Goal: Information Seeking & Learning: Check status

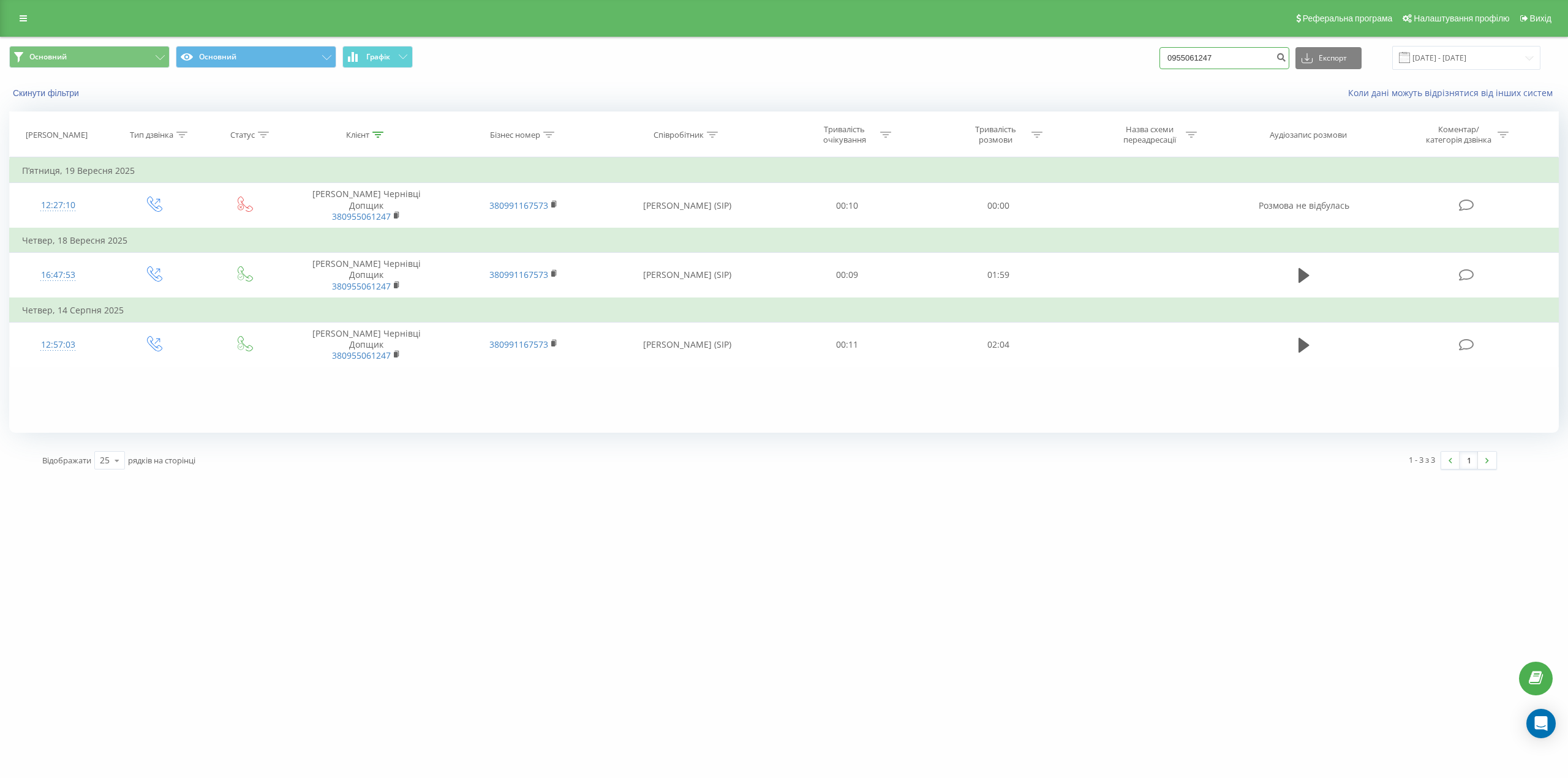
drag, startPoint x: 1244, startPoint y: 51, endPoint x: 1124, endPoint y: 54, distance: 120.0
click at [1124, 54] on div "Основний Основний Графік 0955061247 Експорт .csv .xls .xlsx 19.06.2025 - 19.09.…" at bounding box center [784, 58] width 1550 height 24
paste input "(067)077016"
click at [1197, 57] on input "(067)0770167" at bounding box center [1224, 57] width 130 height 22
click at [1183, 57] on input "(0670770167" at bounding box center [1224, 57] width 130 height 22
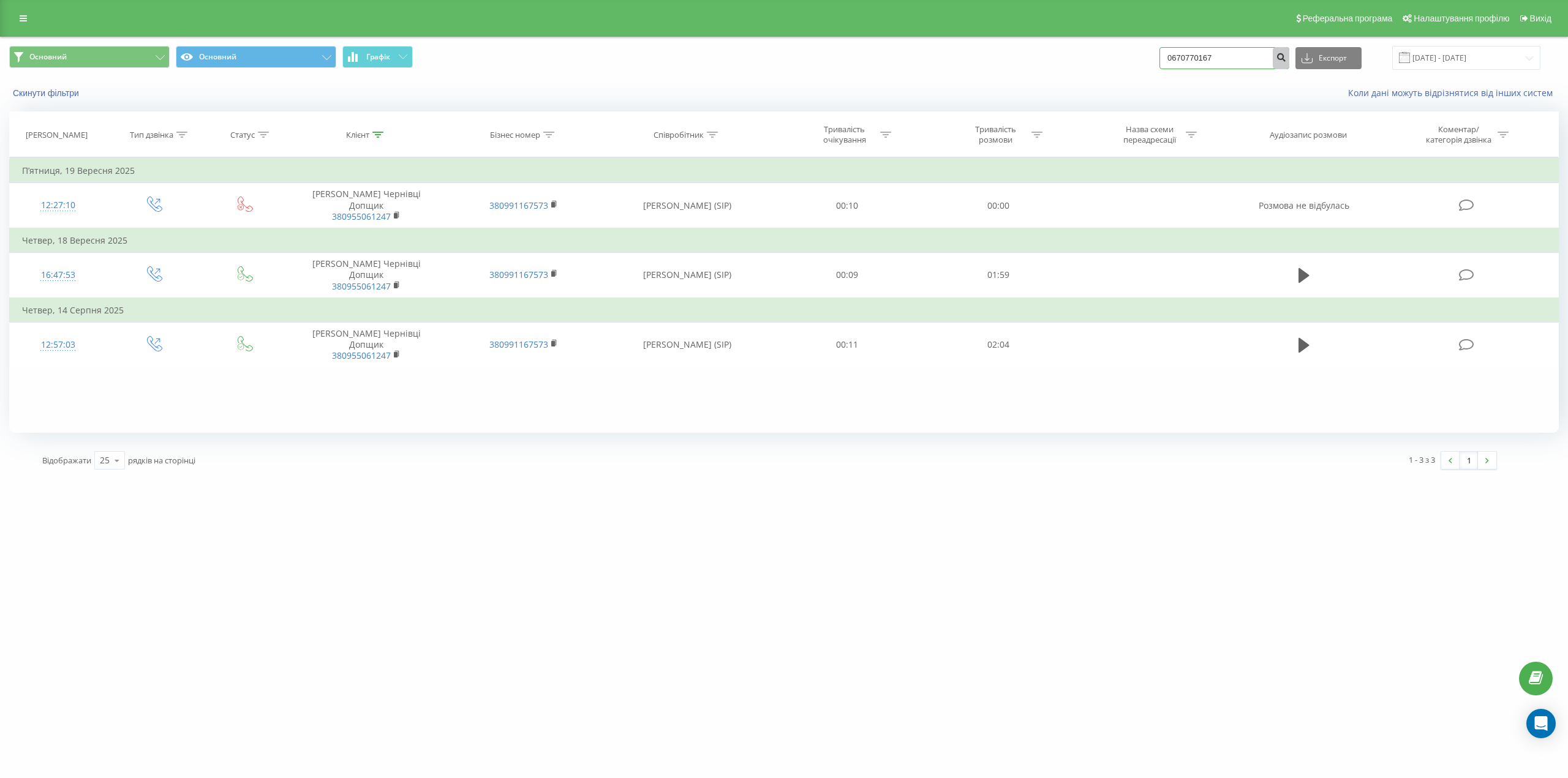
type input "0670770167"
click at [1286, 54] on icon "submit" at bounding box center [1281, 55] width 11 height 7
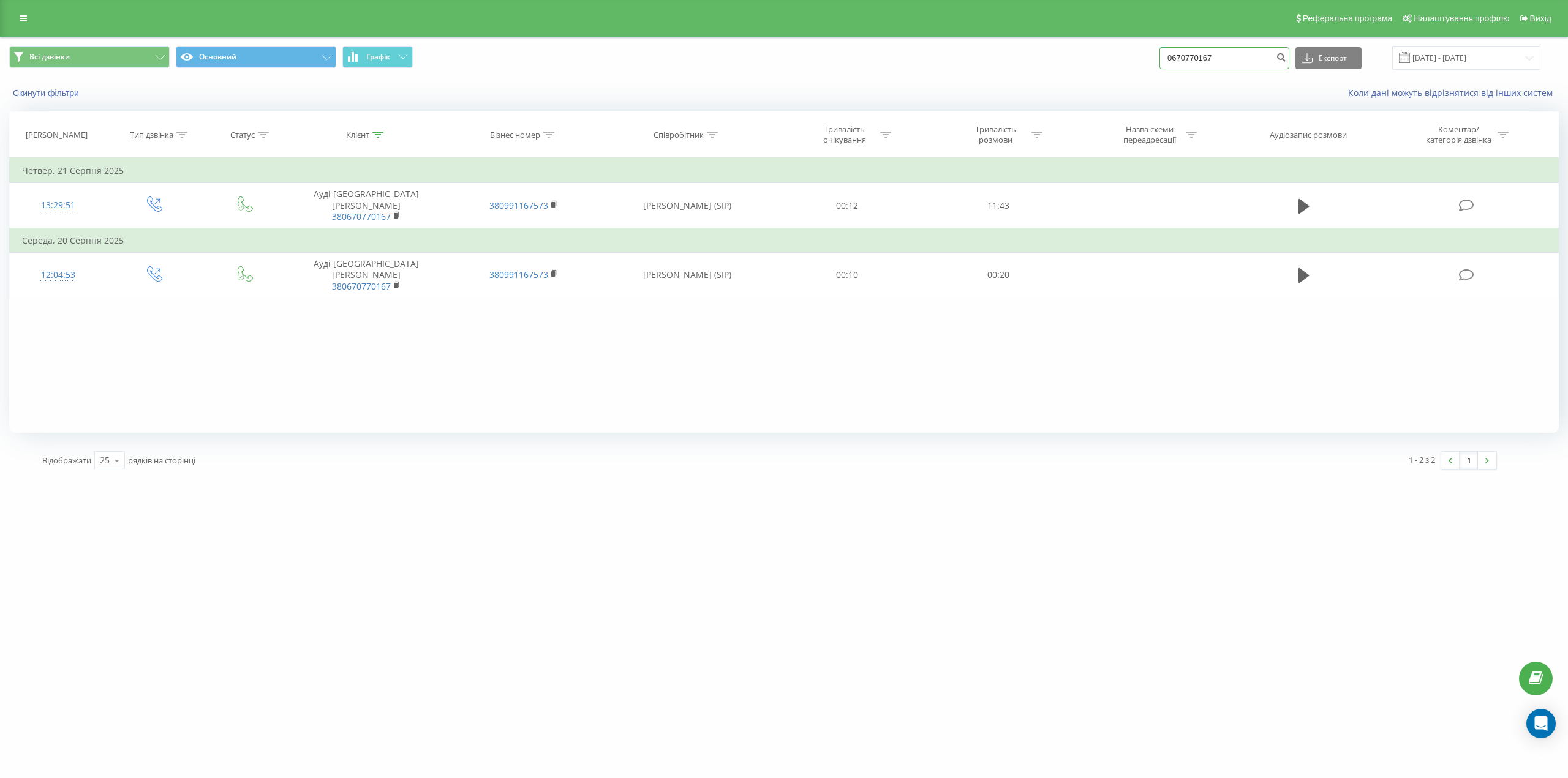
drag, startPoint x: 1235, startPoint y: 62, endPoint x: 1127, endPoint y: 63, distance: 108.0
click at [1127, 63] on div "Всі дзвінки Основний Графік 0670770167 Експорт .csv .xls .xlsx 22.06.2025 - 22.…" at bounding box center [784, 58] width 1550 height 24
paste input
paste input "(067)5461240"
click at [1202, 60] on input "(067)5461240" at bounding box center [1224, 57] width 130 height 22
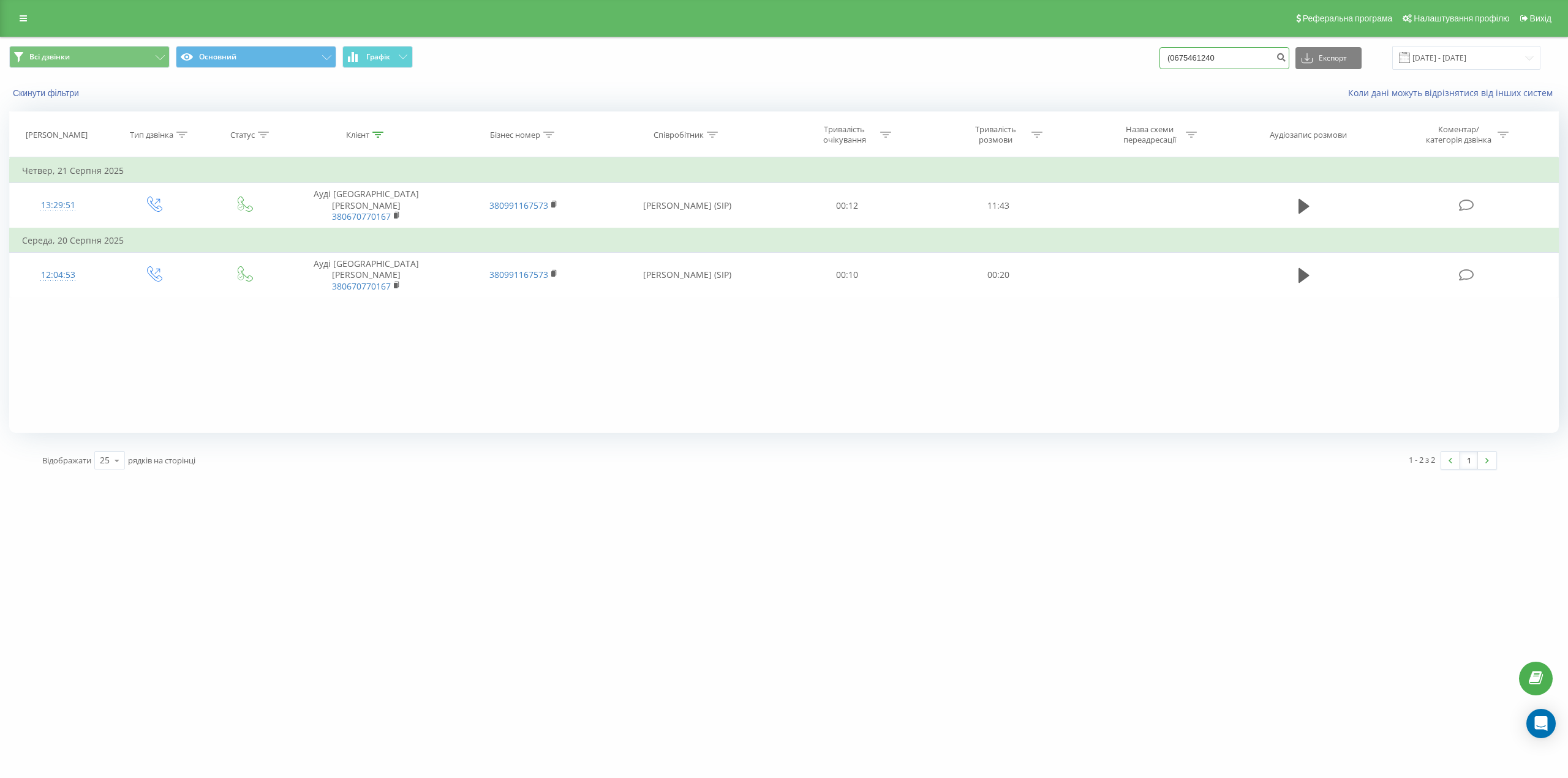
click at [1184, 59] on input "(0675461240" at bounding box center [1224, 57] width 130 height 22
type input "0675461240"
click at [1286, 60] on icon "submit" at bounding box center [1281, 55] width 11 height 7
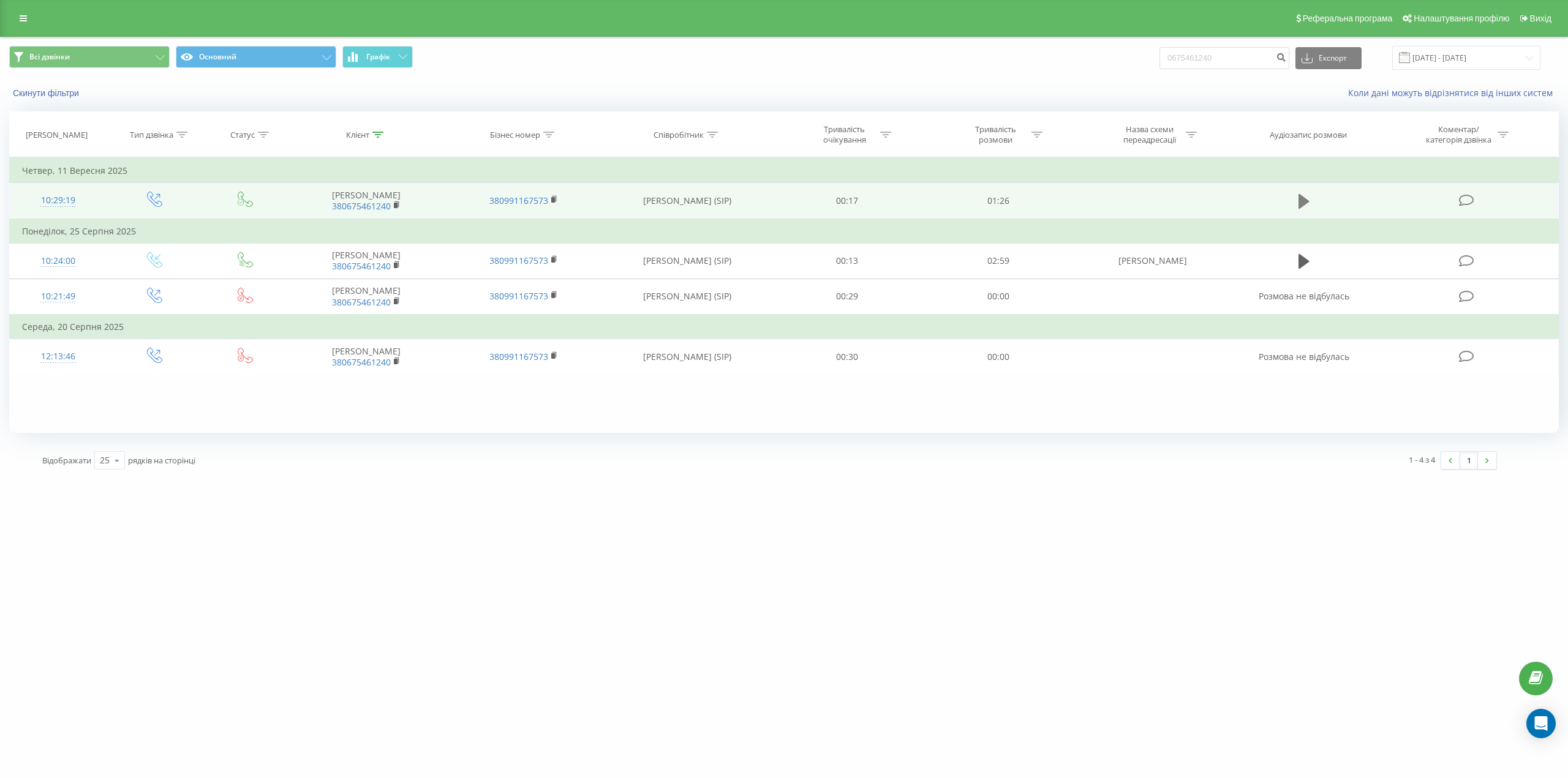
click at [1307, 204] on icon at bounding box center [1304, 201] width 11 height 17
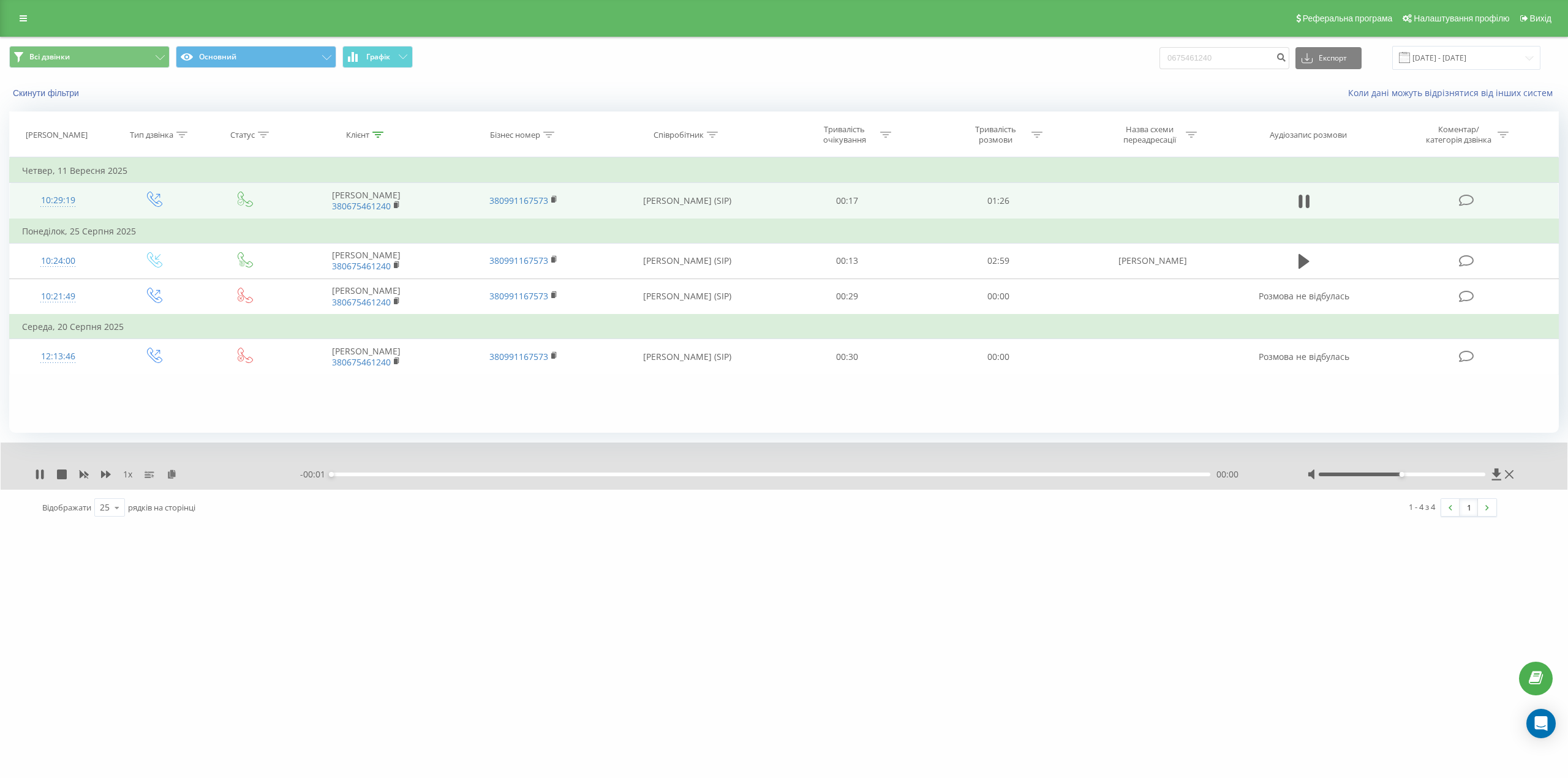
click at [955, 478] on div "- 00:01 00:00 00:00" at bounding box center [788, 474] width 977 height 12
click at [953, 474] on div "00:00" at bounding box center [771, 474] width 879 height 4
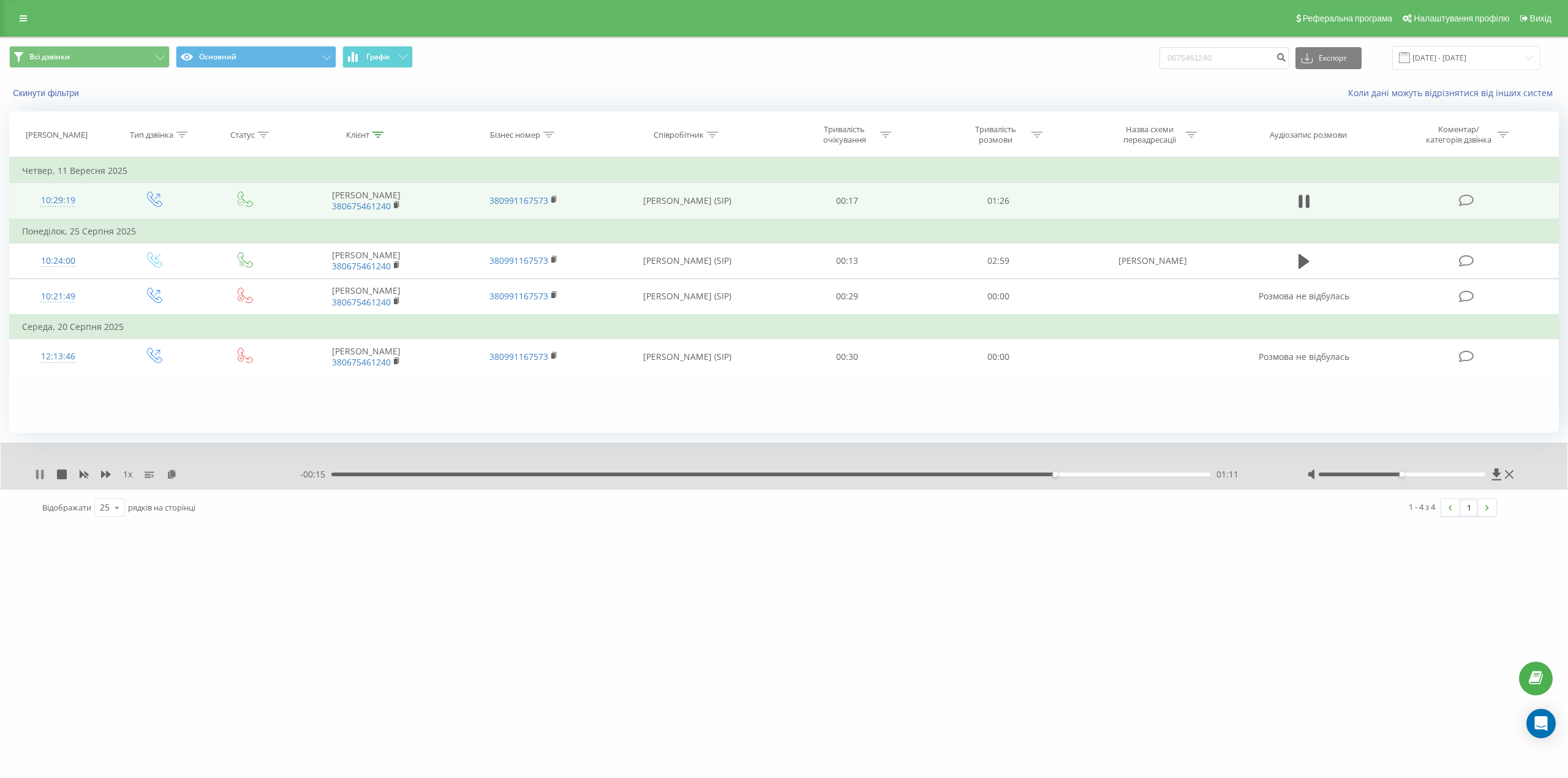
click at [38, 472] on icon at bounding box center [37, 475] width 2 height 10
drag, startPoint x: 1242, startPoint y: 60, endPoint x: 1106, endPoint y: 45, distance: 136.8
click at [1106, 45] on div "Всі дзвінки Основний Графік 0675461240 Експорт .csv .xls .xlsx 22.06.2025 - 22.…" at bounding box center [784, 57] width 1567 height 41
paste input "[PHONE_NUMBER]"
click at [1230, 56] on input "[PHONE_NUMBER]" at bounding box center [1224, 57] width 130 height 22
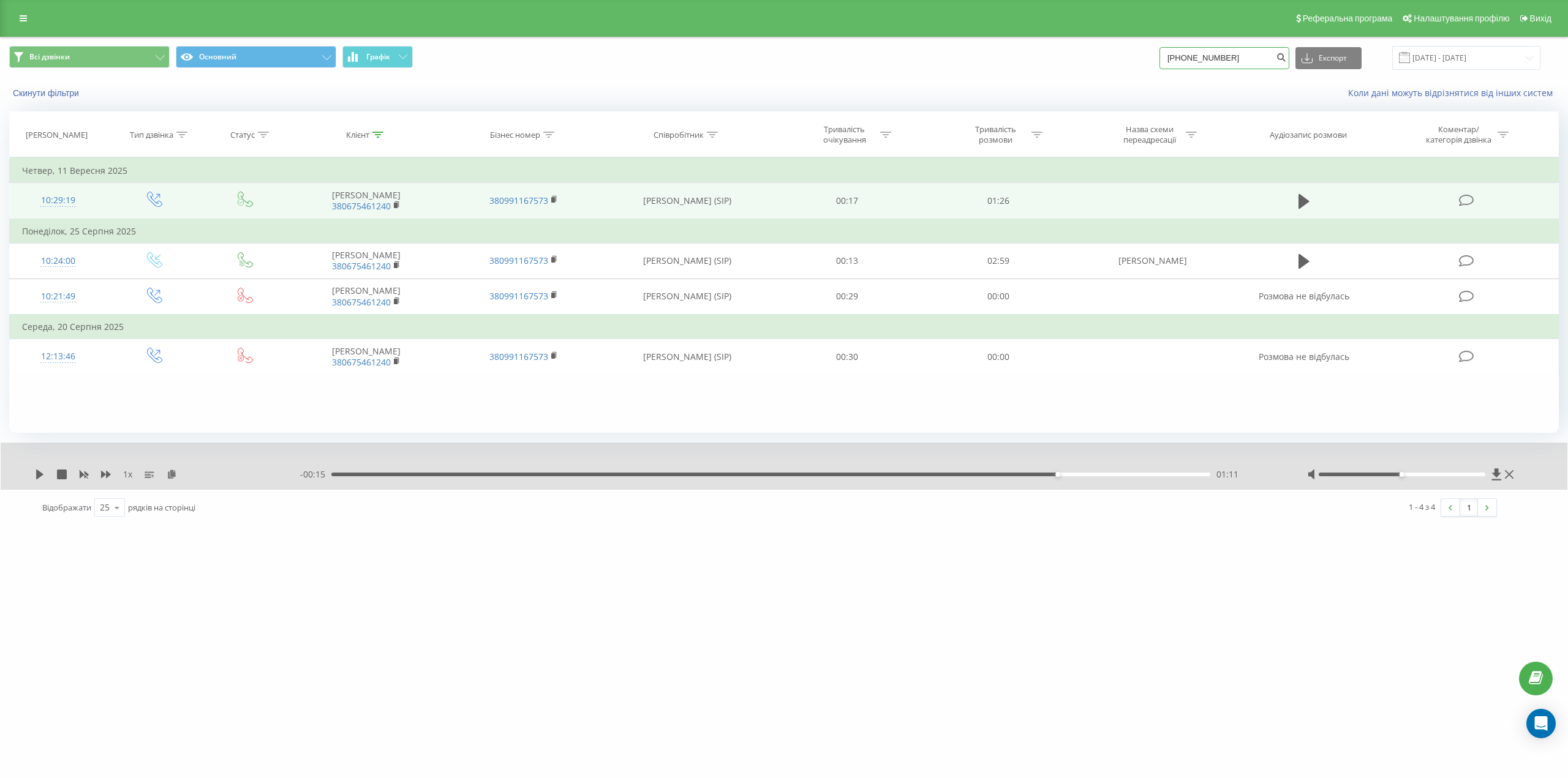
click at [1225, 51] on input "[PHONE_NUMBER]" at bounding box center [1224, 57] width 130 height 22
click at [1217, 55] on input "(050) 196 0667" at bounding box center [1224, 57] width 130 height 22
click at [1202, 57] on input "(050) 1960667" at bounding box center [1224, 57] width 130 height 22
click at [1181, 57] on input "(0501960667" at bounding box center [1224, 57] width 130 height 22
type input "0501960667"
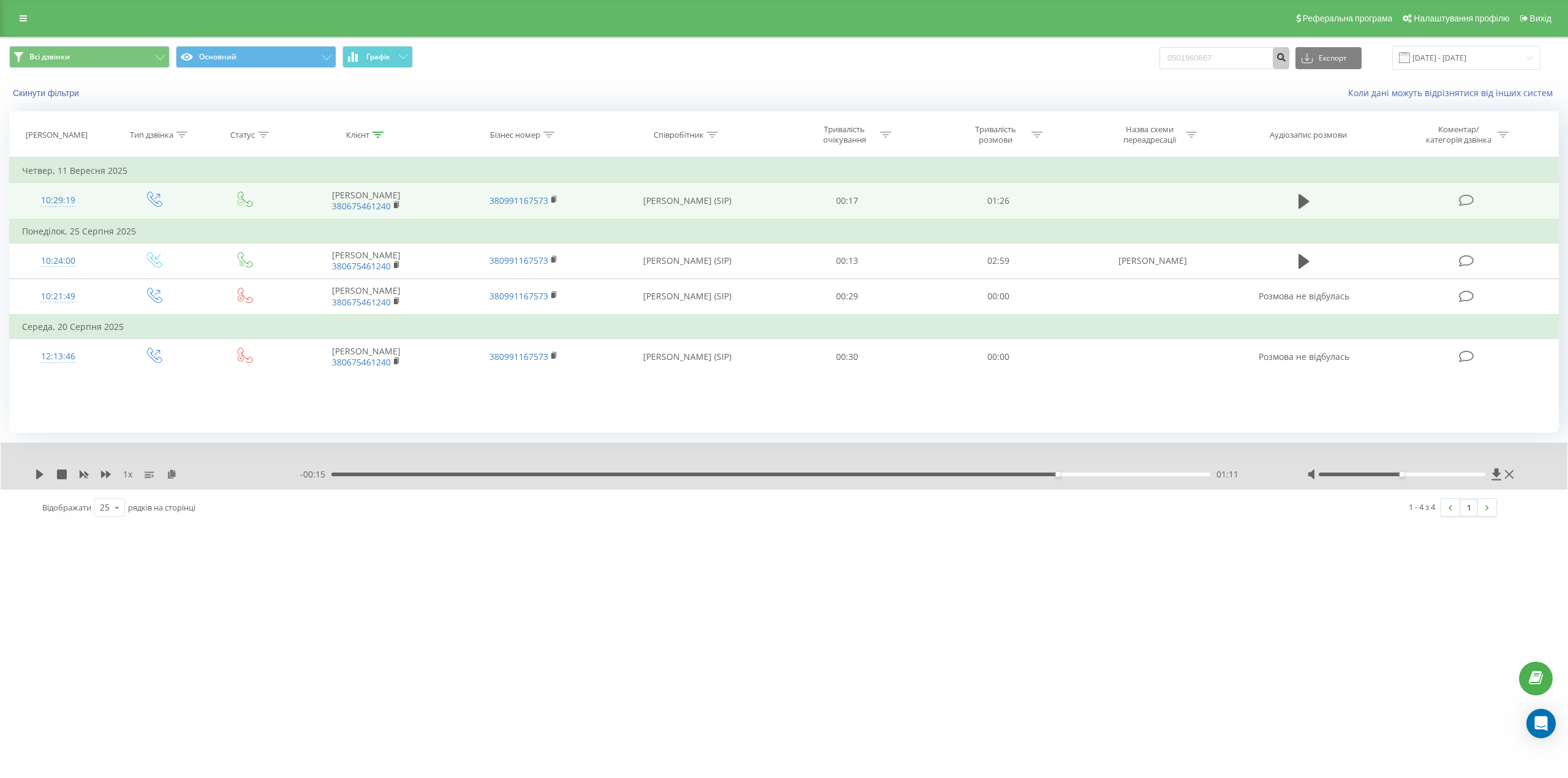
click at [1286, 56] on icon "submit" at bounding box center [1281, 55] width 11 height 7
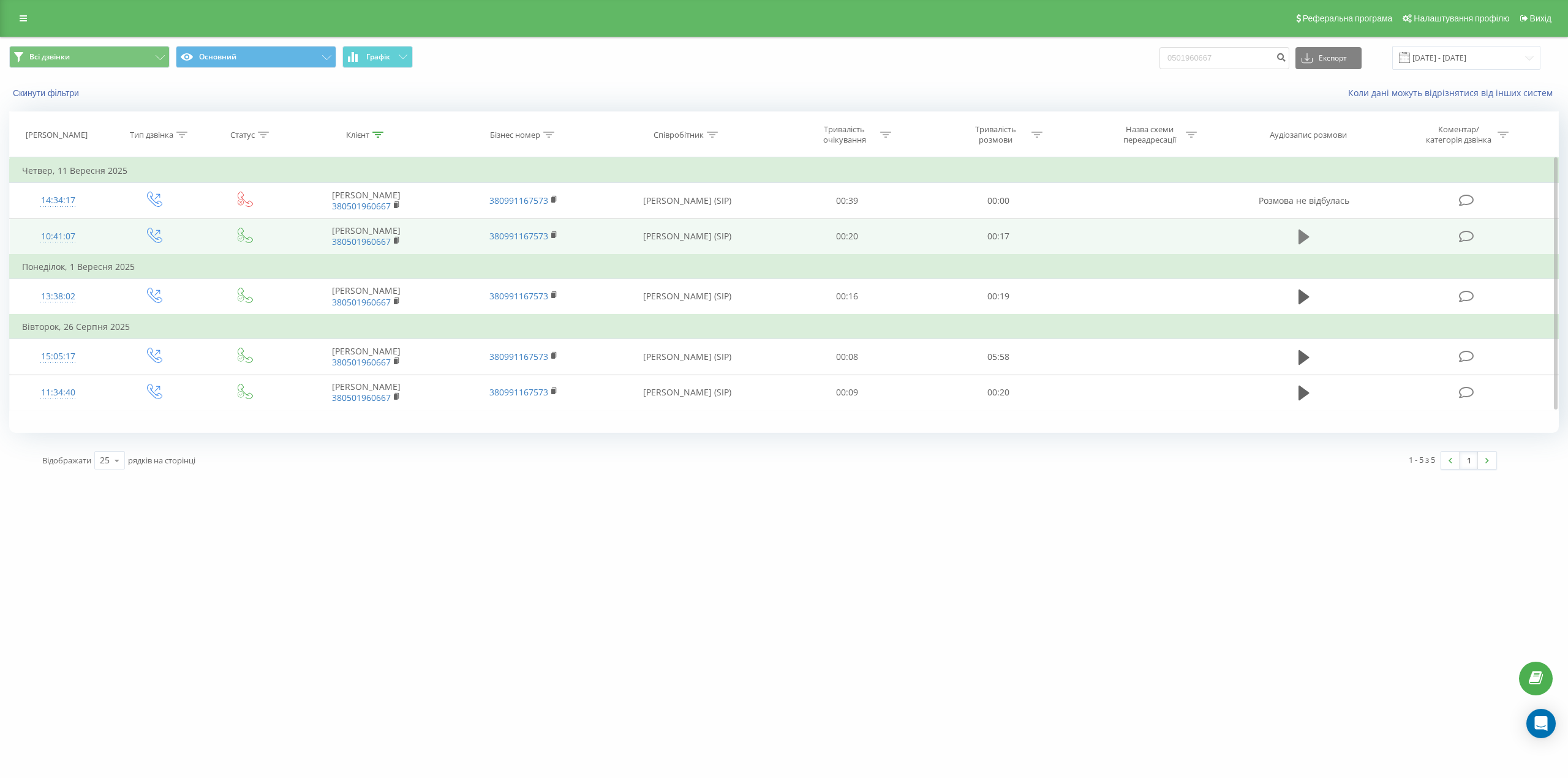
click at [1298, 233] on icon at bounding box center [1304, 237] width 11 height 17
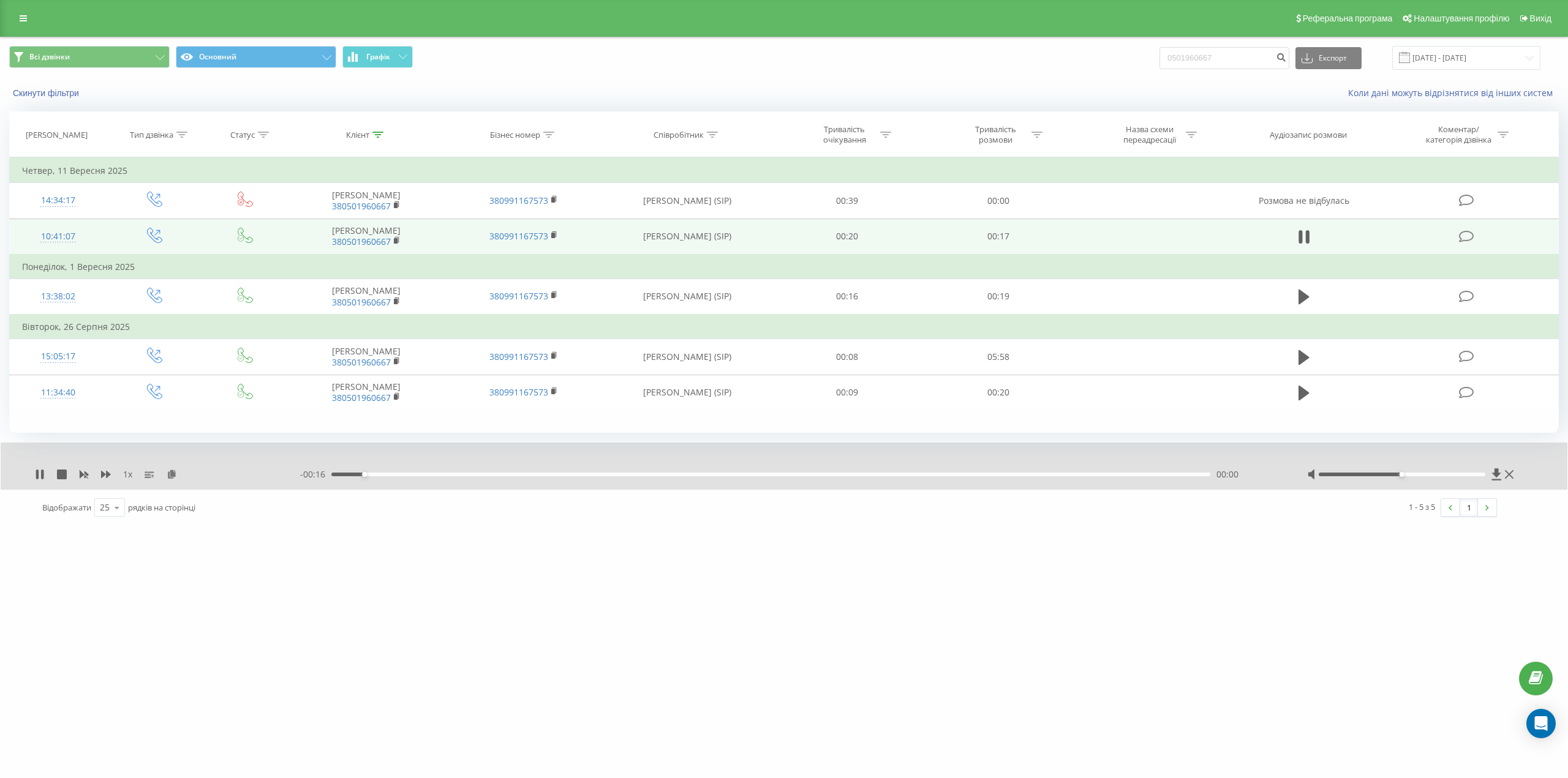
click at [735, 477] on div "- 00:16 00:00 00:00" at bounding box center [788, 474] width 977 height 12
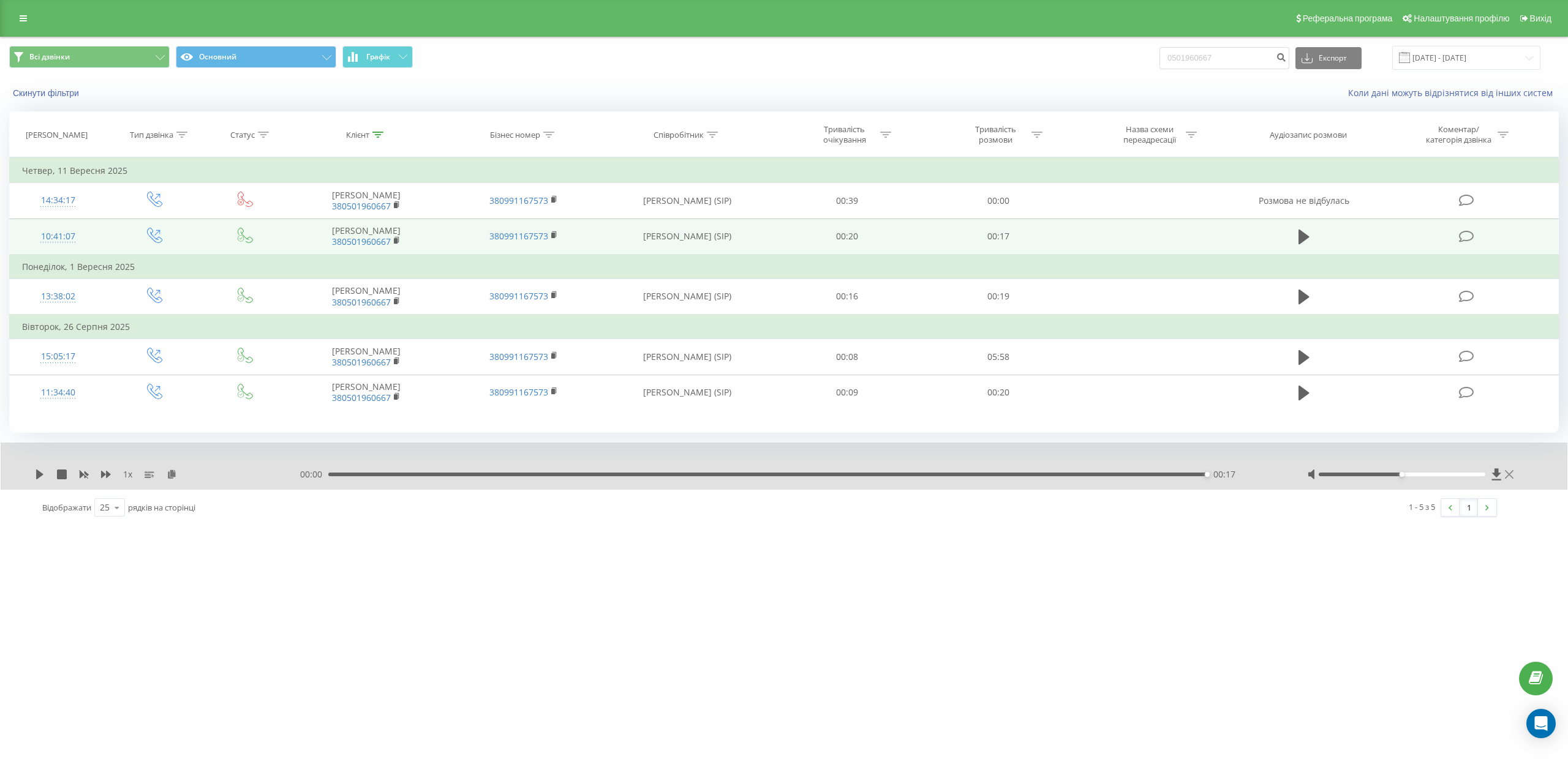
click at [1507, 476] on icon at bounding box center [1509, 474] width 8 height 8
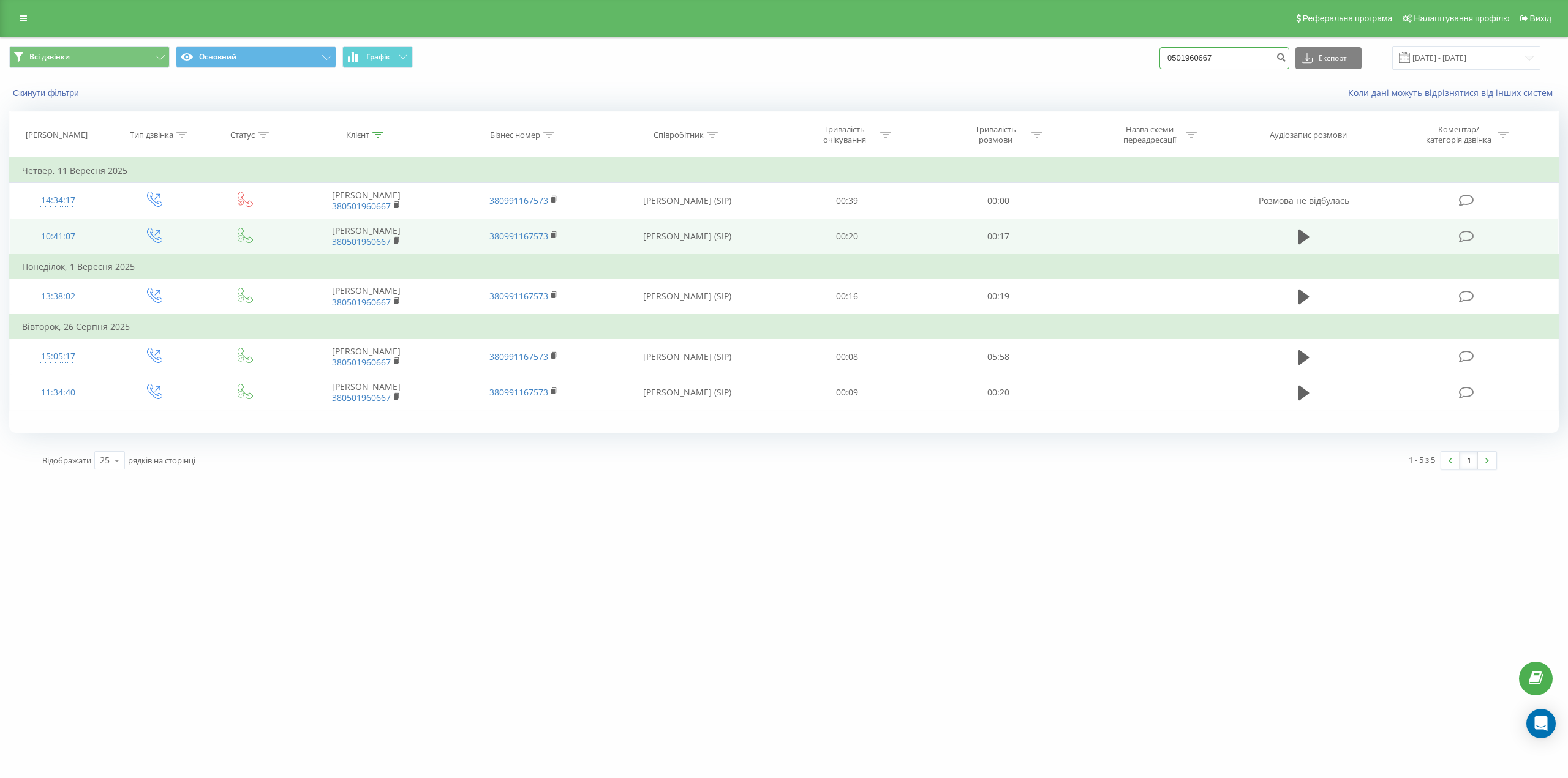
drag, startPoint x: 1235, startPoint y: 59, endPoint x: 1176, endPoint y: 56, distance: 59.1
click at [1176, 56] on input "0501960667" at bounding box center [1224, 57] width 130 height 22
click at [899, 595] on div "Gazer.com 0501960667 Проекти Gazer.com Центр звернень Журнал дзвінків Журнал по…" at bounding box center [784, 389] width 1568 height 778
click at [1228, 60] on input "0501960667" at bounding box center [1224, 57] width 130 height 22
drag, startPoint x: 1239, startPoint y: 60, endPoint x: 1126, endPoint y: 60, distance: 113.0
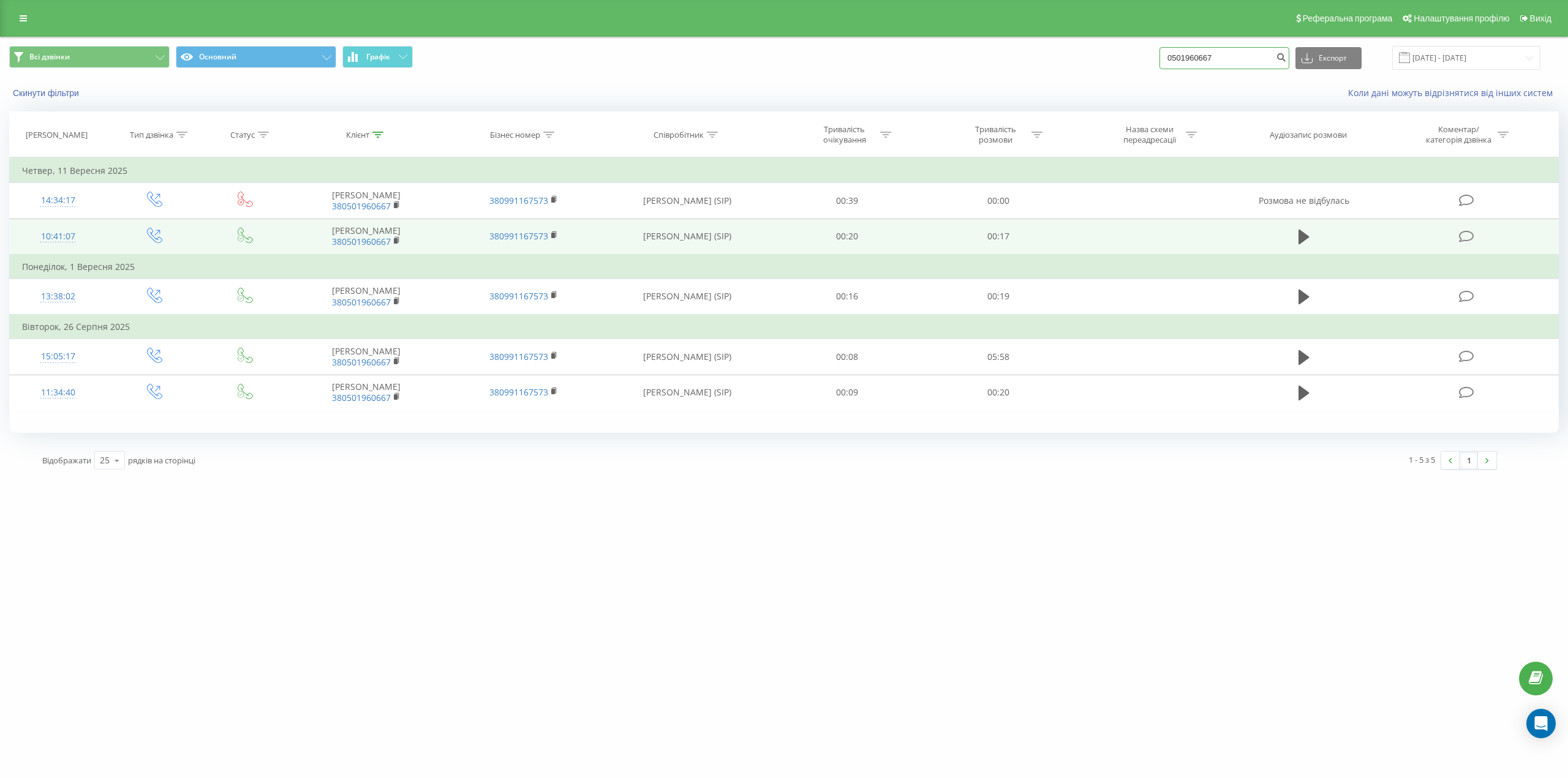
click at [1126, 60] on div "Всі дзвінки Основний Графік 0501960667 Експорт .csv .xls .xlsx [DATE] - [DATE]" at bounding box center [784, 58] width 1550 height 24
type input "0978969912"
click at [1288, 60] on button "submit" at bounding box center [1281, 57] width 17 height 22
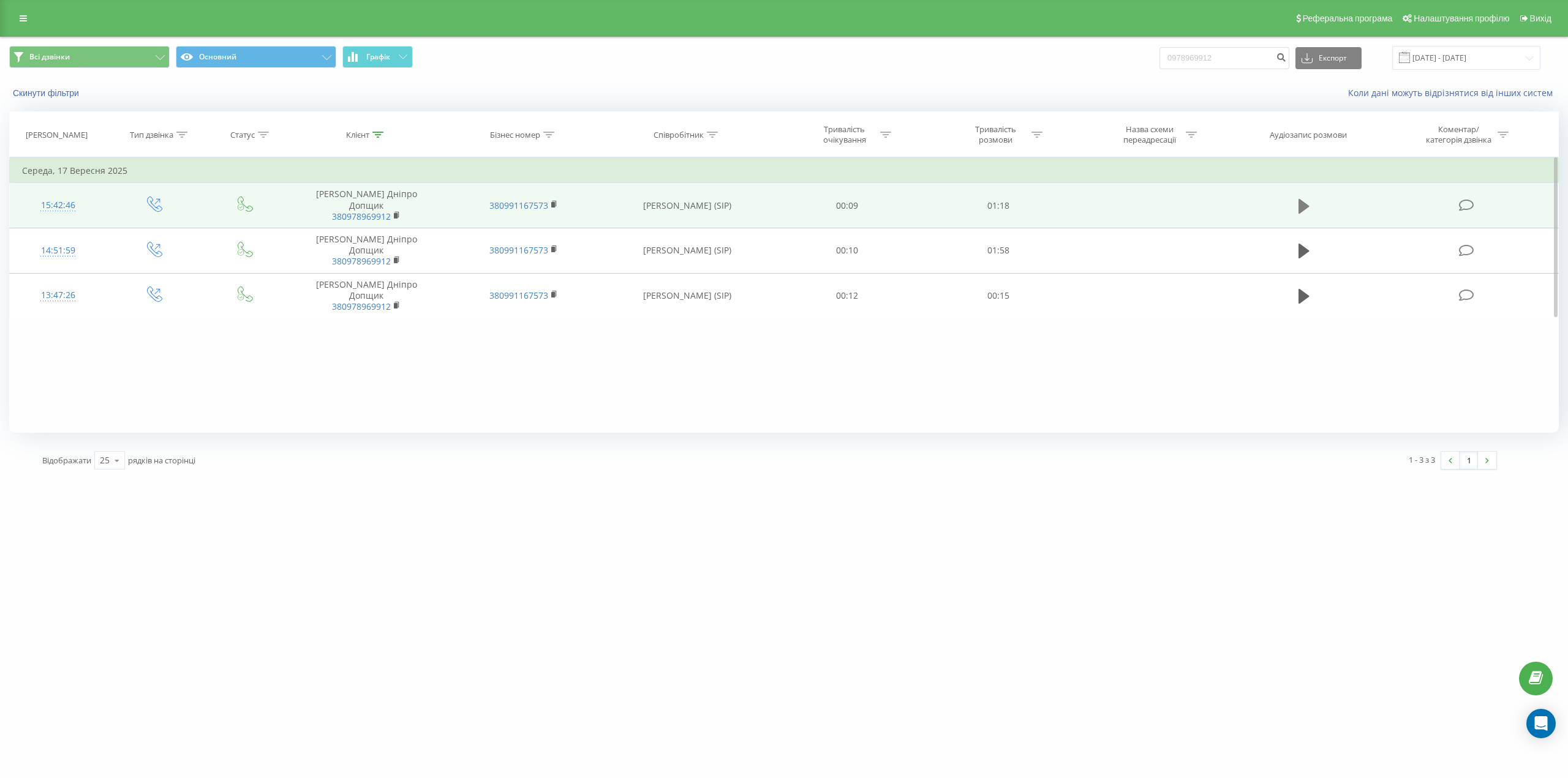
click at [1303, 200] on icon at bounding box center [1304, 206] width 11 height 17
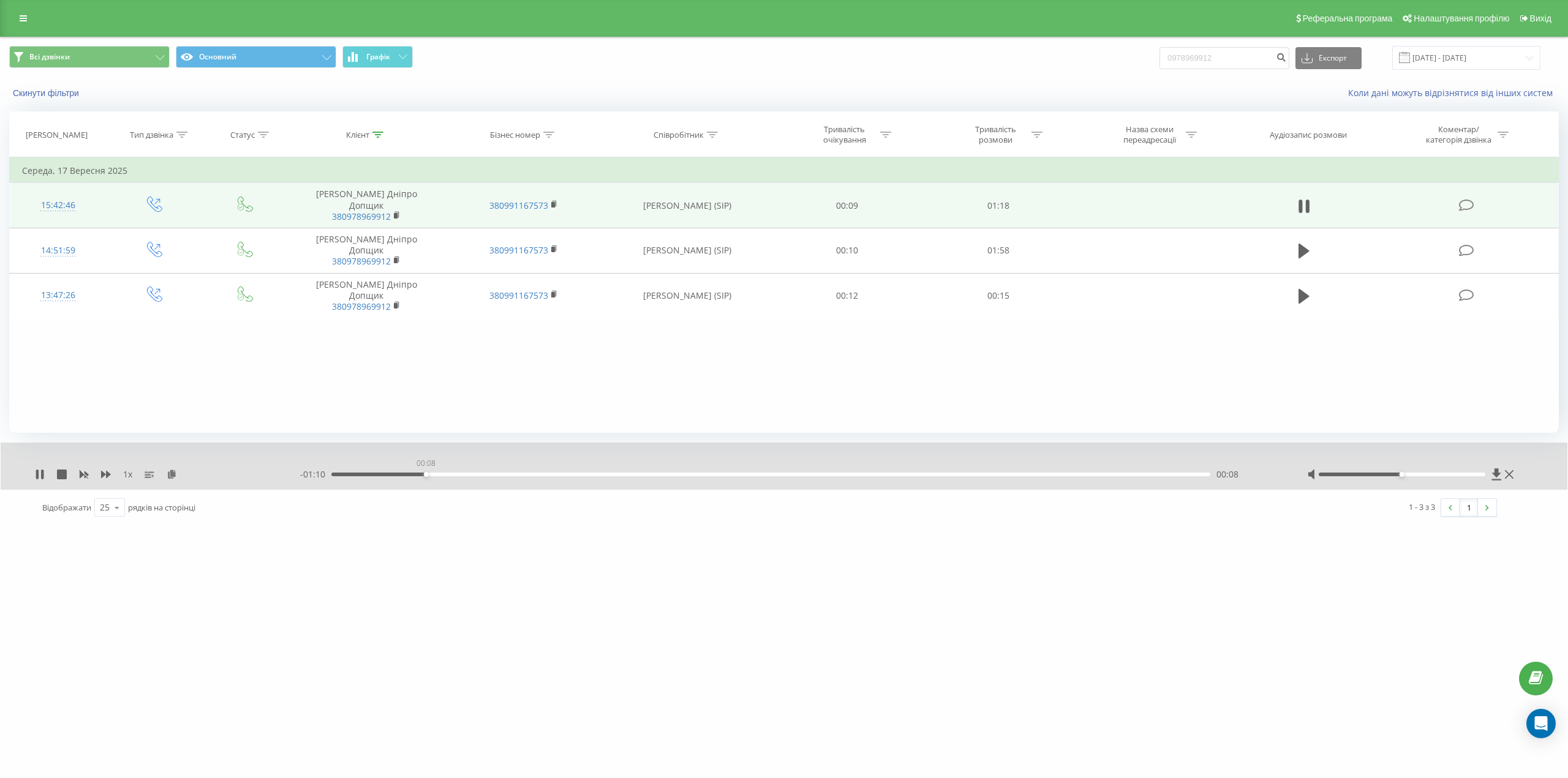
drag, startPoint x: 406, startPoint y: 475, endPoint x: 426, endPoint y: 475, distance: 20.0
click at [426, 475] on div "00:08" at bounding box center [771, 474] width 879 height 4
drag, startPoint x: 558, startPoint y: 476, endPoint x: 573, endPoint y: 478, distance: 15.1
click at [573, 478] on div "- 00:57 00:21 00:21" at bounding box center [788, 474] width 977 height 12
click at [1511, 480] on icon at bounding box center [1509, 475] width 8 height 10
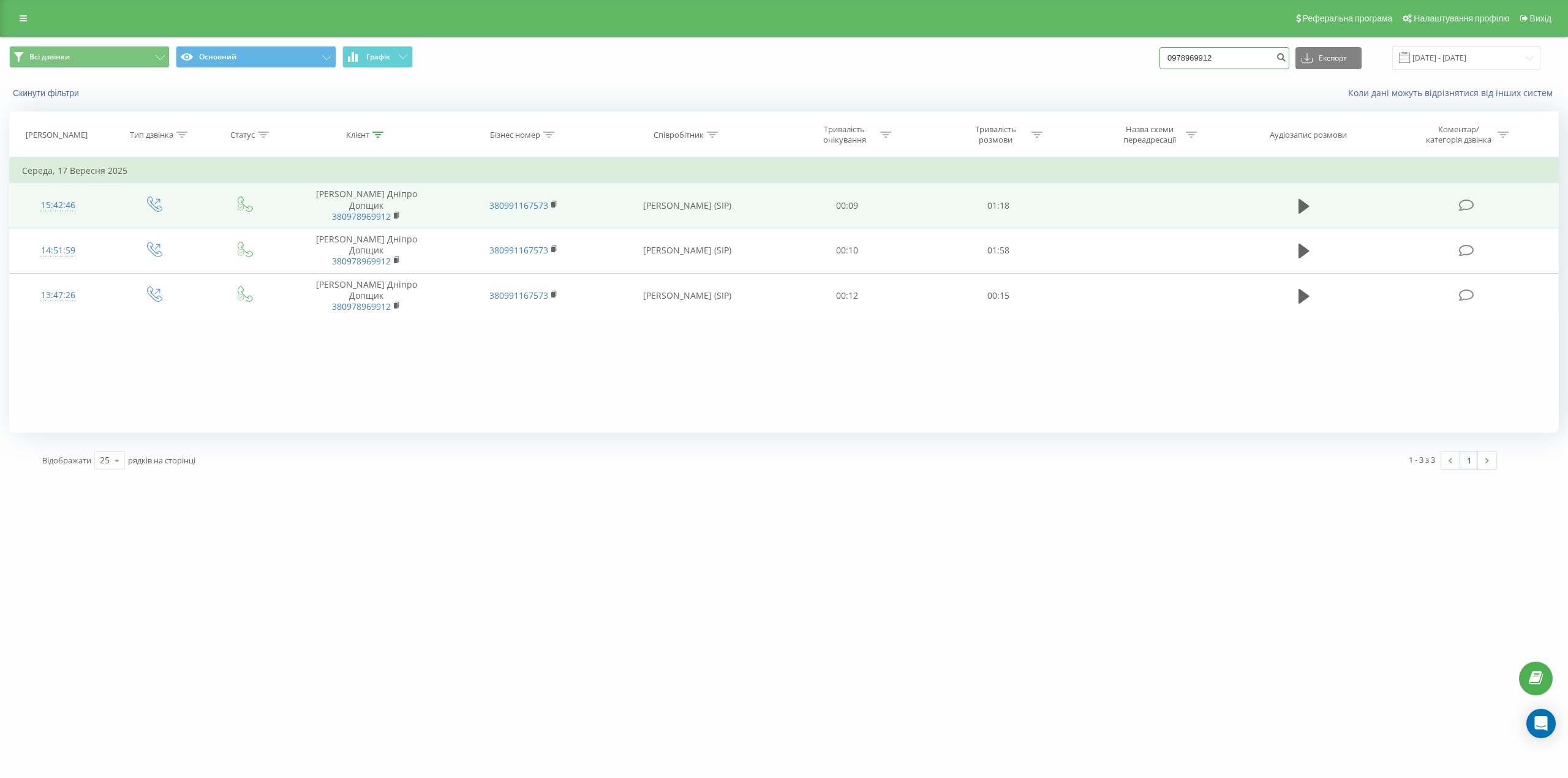
drag, startPoint x: 1228, startPoint y: 61, endPoint x: 1108, endPoint y: 65, distance: 120.1
click at [1108, 65] on div "Всі дзвінки Основний Графік 0978969912 Експорт .csv .xls .xlsx 22.06.2025 - 22.…" at bounding box center [784, 58] width 1550 height 24
paste input "(050) 196 06 67"
click at [1225, 58] on input "(050) 196 06 67" at bounding box center [1224, 57] width 130 height 22
click at [1216, 58] on input "(050) 196 0667" at bounding box center [1224, 57] width 130 height 22
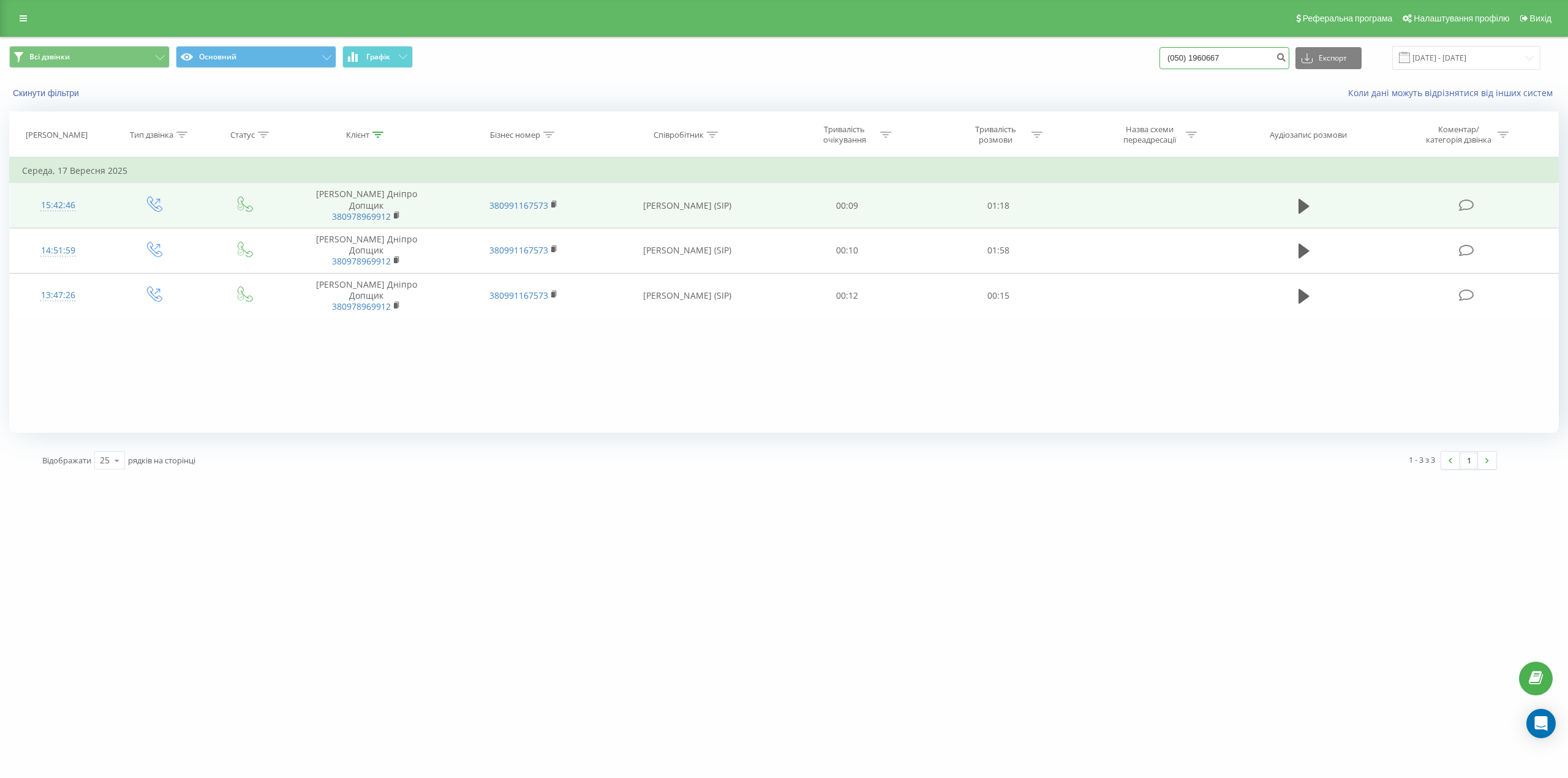
click at [1202, 55] on input "(050) 1960667" at bounding box center [1224, 57] width 130 height 22
click at [1183, 54] on input "(0501960667" at bounding box center [1224, 57] width 130 height 22
drag, startPoint x: 1233, startPoint y: 60, endPoint x: 1137, endPoint y: 56, distance: 96.1
click at [1137, 56] on div "Всі дзвінки Основний Графік 0501960667 Експорт .csv .xls .xlsx 22.06.2025 - 22.…" at bounding box center [784, 58] width 1550 height 24
paste input "(050) 196 06"
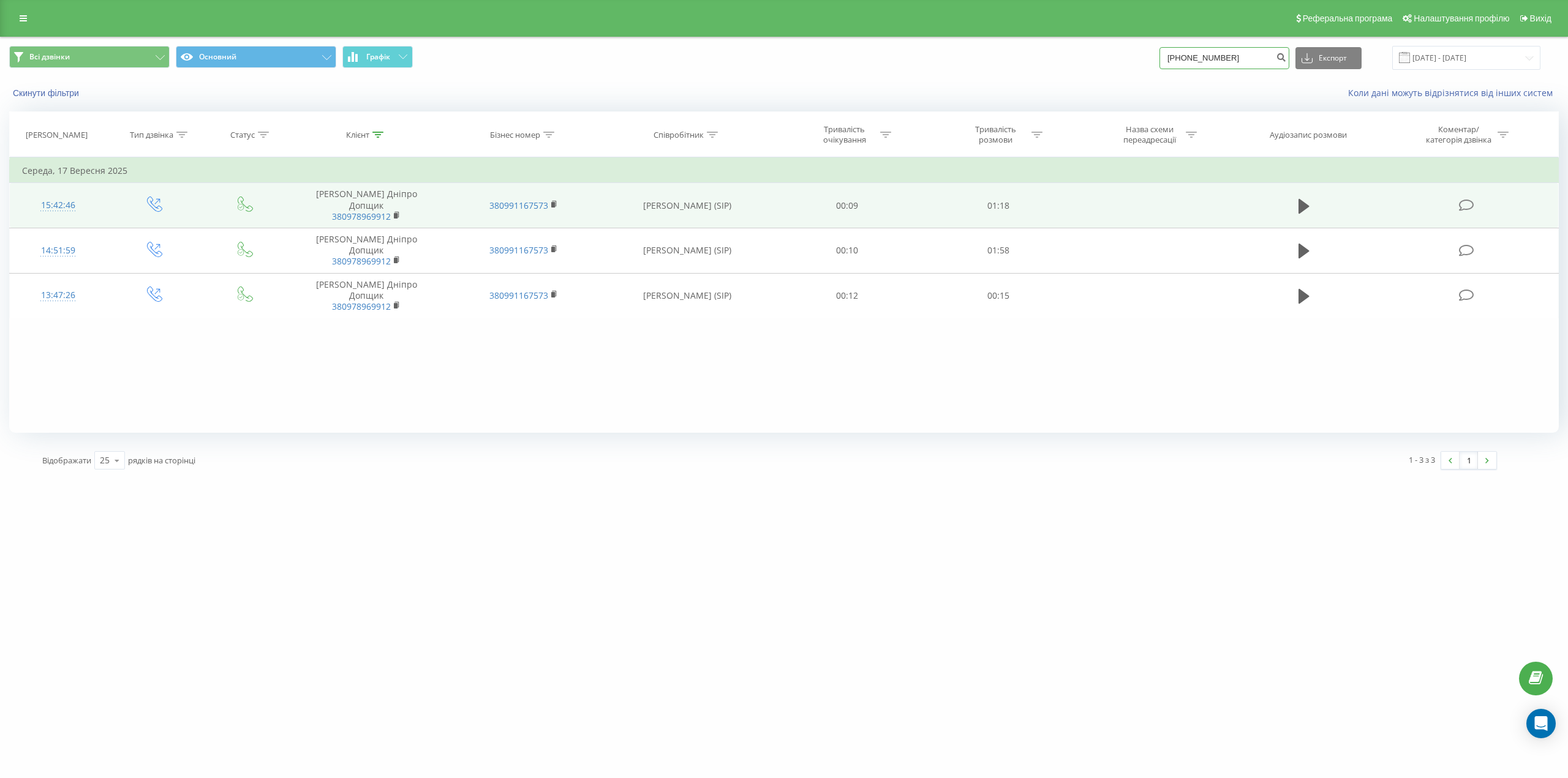
click at [1227, 54] on input "(050) 196 06 67" at bounding box center [1224, 57] width 130 height 22
click at [1216, 55] on input "(050) 196 0667" at bounding box center [1224, 57] width 130 height 22
click at [1202, 57] on input "(050) 1960667" at bounding box center [1224, 57] width 130 height 22
click at [1182, 57] on input "(0501960667" at bounding box center [1224, 57] width 130 height 22
type input "0501960667"
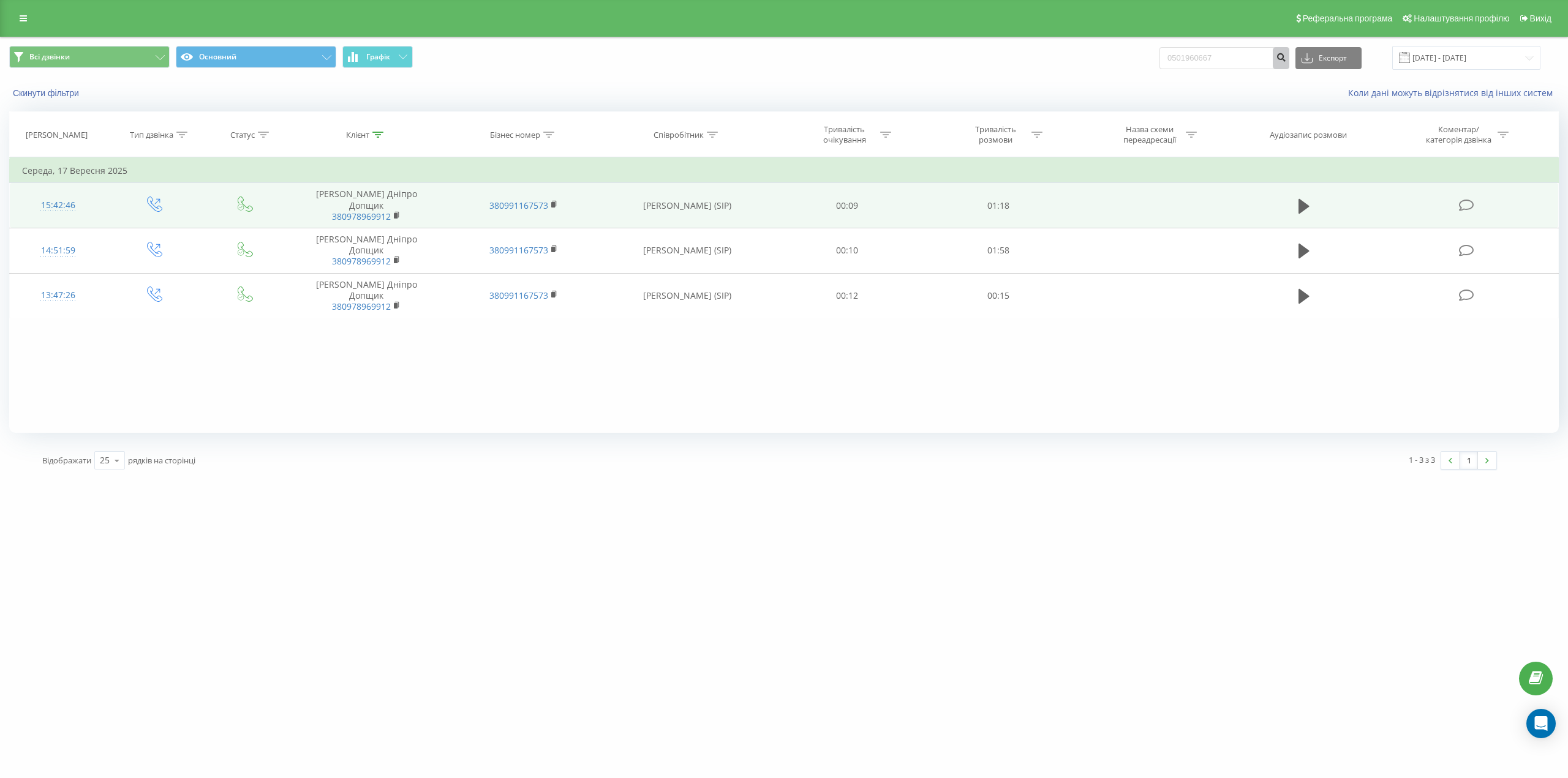
click at [1289, 63] on button "submit" at bounding box center [1281, 57] width 17 height 22
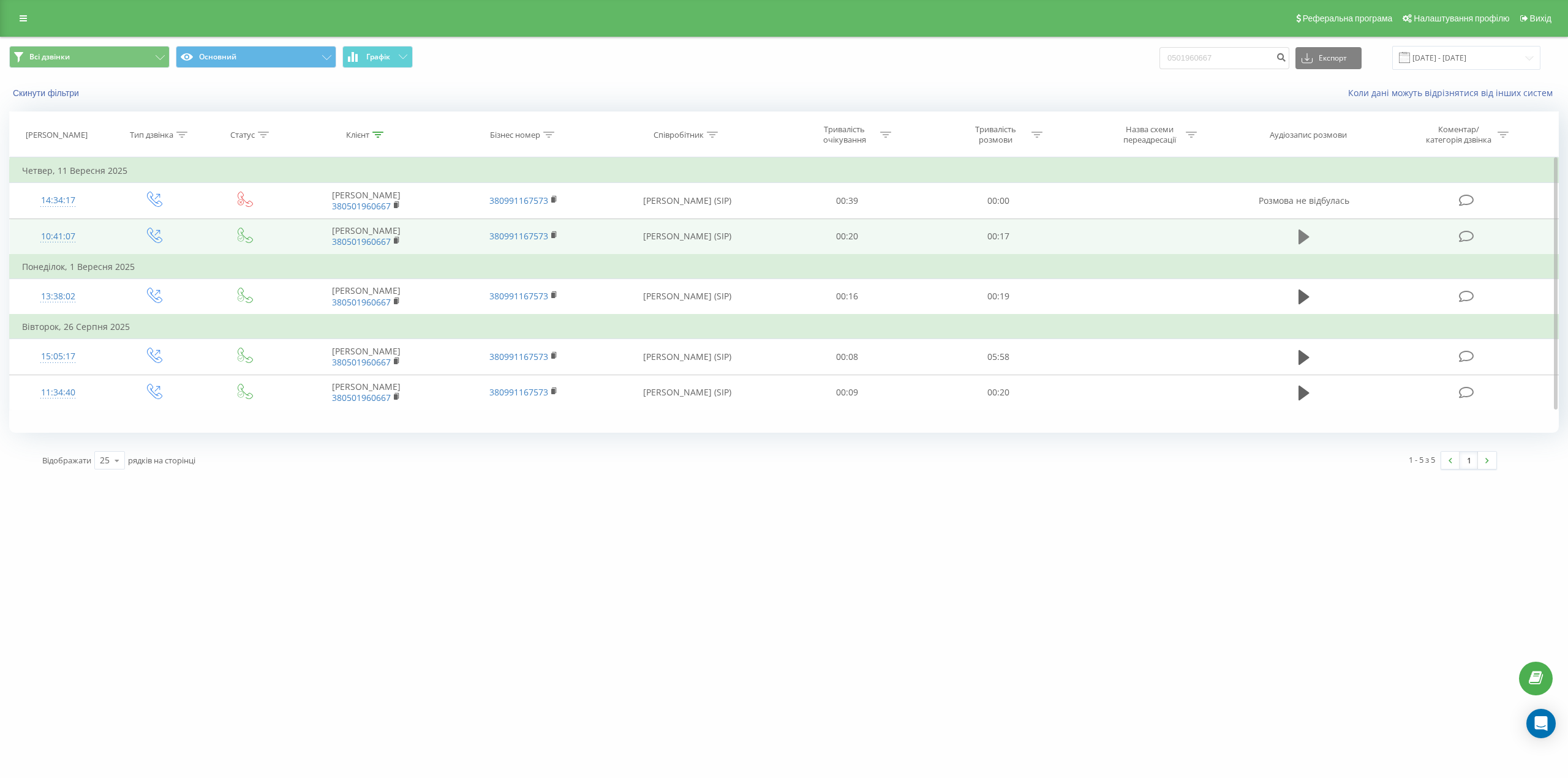
click at [1302, 233] on icon at bounding box center [1304, 237] width 11 height 15
